Goal: Task Accomplishment & Management: Complete application form

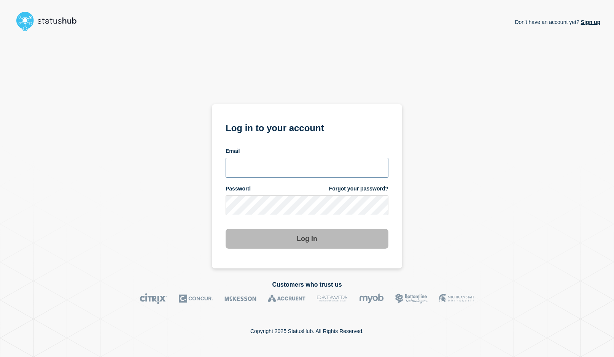
click at [252, 172] on input "email input" at bounding box center [307, 168] width 163 height 20
type input "psawado@clemson.edu"
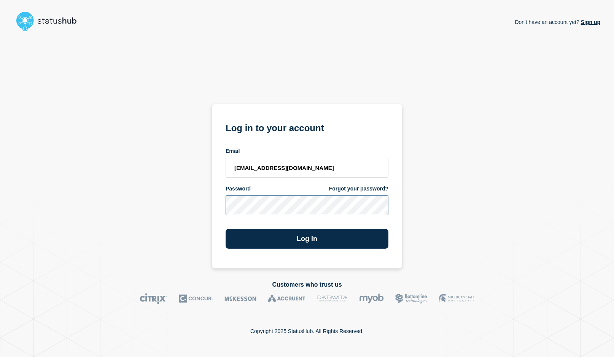
click at [226, 229] on button "Log in" at bounding box center [307, 239] width 163 height 20
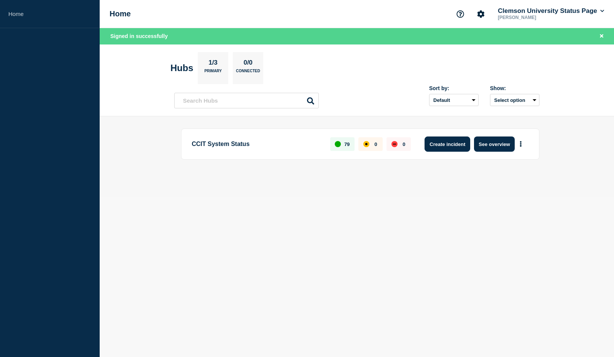
click at [443, 147] on button "Create incident" at bounding box center [448, 144] width 46 height 15
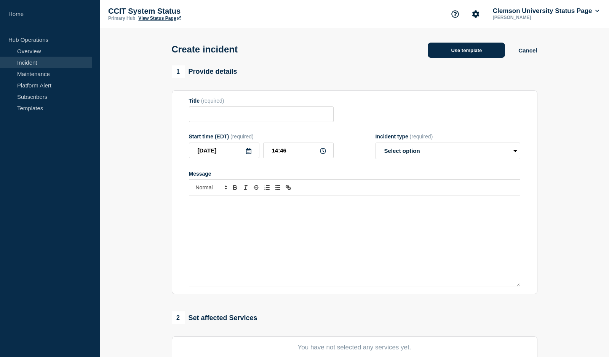
click at [450, 50] on button "Use template" at bounding box center [466, 50] width 77 height 15
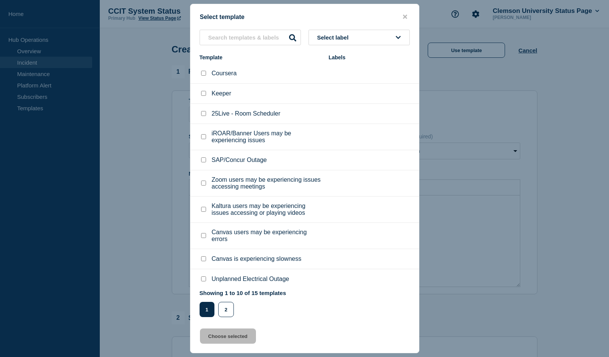
click at [204, 161] on input "SAP/Concur Outage checkbox" at bounding box center [203, 160] width 5 height 5
checkbox input "true"
click at [227, 336] on button "Choose selected" at bounding box center [228, 336] width 56 height 15
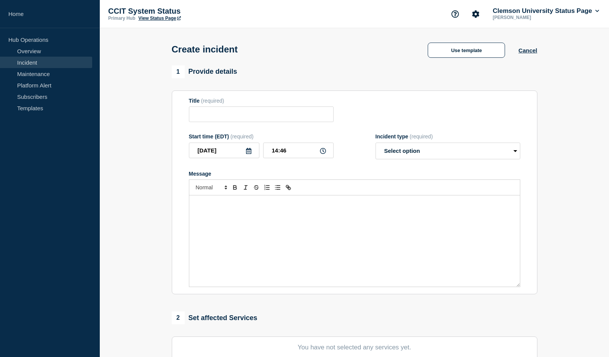
type input "SAP/Concur Outage"
select select "investigating"
radio input "false"
radio input "true"
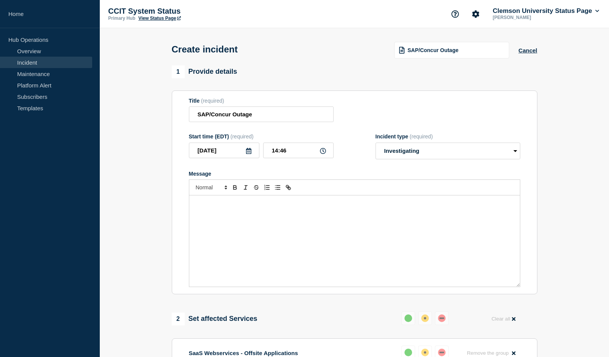
click at [260, 259] on div "Message" at bounding box center [354, 241] width 330 height 91
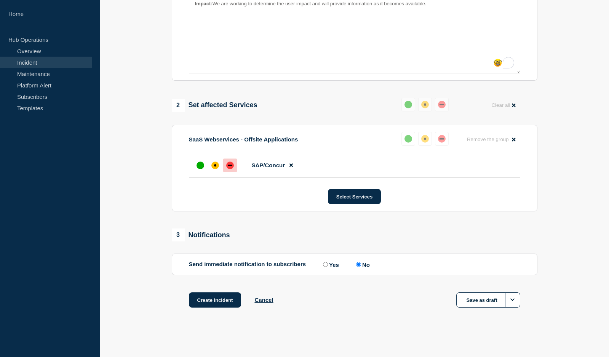
scroll to position [216, 0]
click at [324, 265] on input "Yes" at bounding box center [325, 264] width 5 height 5
radio input "true"
radio input "false"
click at [346, 201] on button "Select Services" at bounding box center [354, 196] width 53 height 15
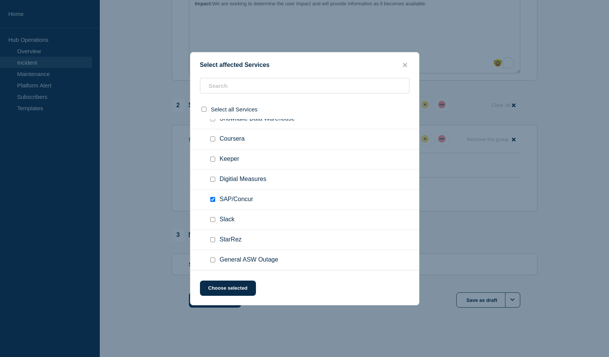
scroll to position [1371, 0]
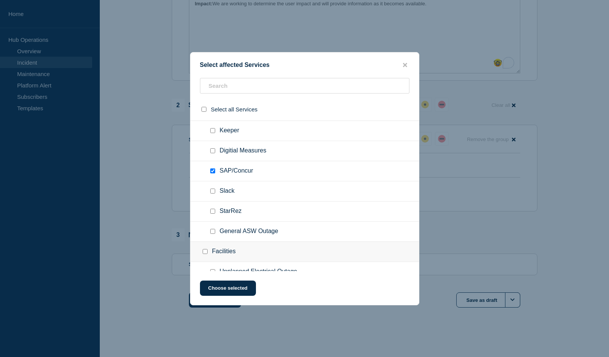
click at [212, 172] on input "SAP/Concur checkbox" at bounding box center [212, 171] width 5 height 5
checkbox input "true"
click at [232, 289] on button "Choose selected" at bounding box center [228, 288] width 56 height 15
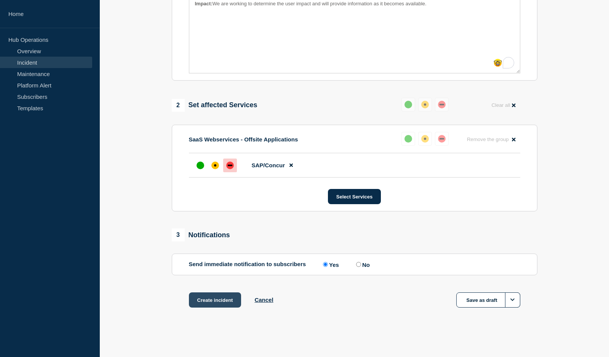
click at [206, 304] on button "Create incident" at bounding box center [215, 300] width 53 height 15
